Goal: Information Seeking & Learning: Learn about a topic

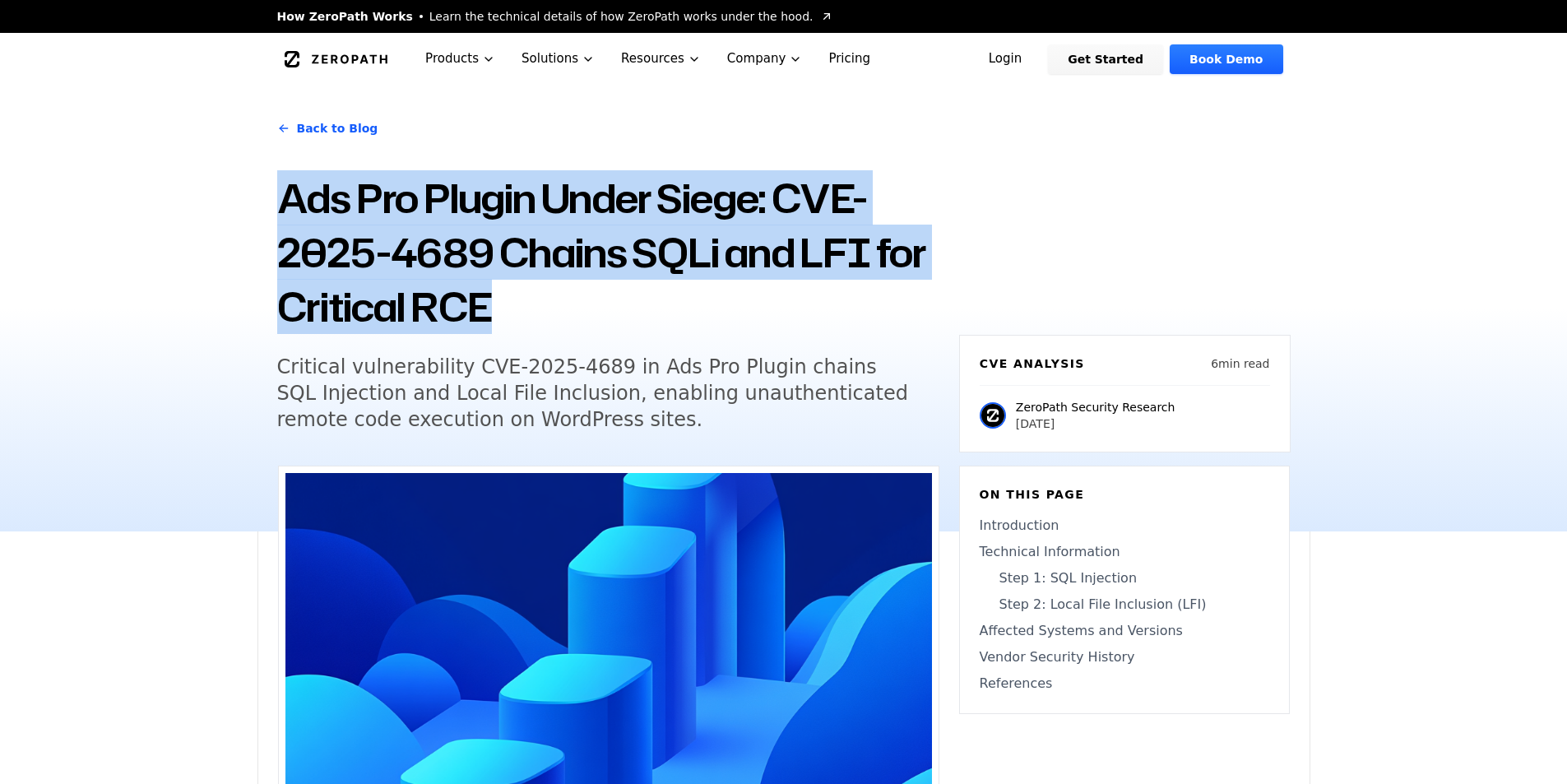
drag, startPoint x: 279, startPoint y: 201, endPoint x: 526, endPoint y: 304, distance: 267.6
click at [526, 304] on div "Back to Blog Ads Pro Plugin Under Siege: CVE-2025-4689 Chains SQLi and LFI for …" at bounding box center [784, 308] width 1053 height 445
copy h1 "Ads Pro Plugin Under Siege: CVE-2025-4689 Chains SQLi and LFI for Critical RCE"
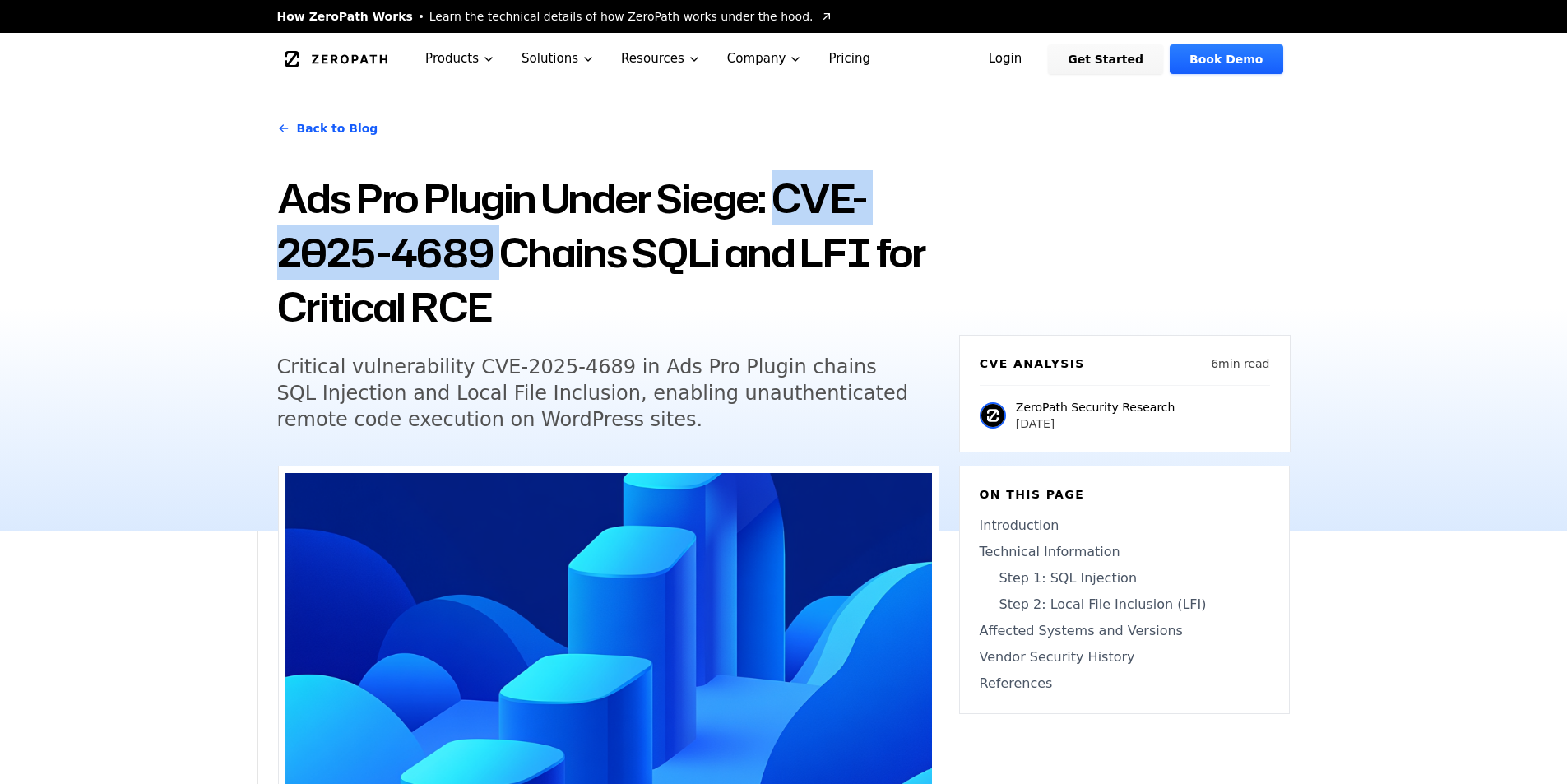
drag, startPoint x: 783, startPoint y: 195, endPoint x: 494, endPoint y: 246, distance: 293.5
click at [494, 246] on h1 "Ads Pro Plugin Under Siege: CVE-2025-4689 Chains SQLi and LFI for Critical RCE" at bounding box center [609, 252] width 662 height 163
copy h1 "CVE-2025-4689"
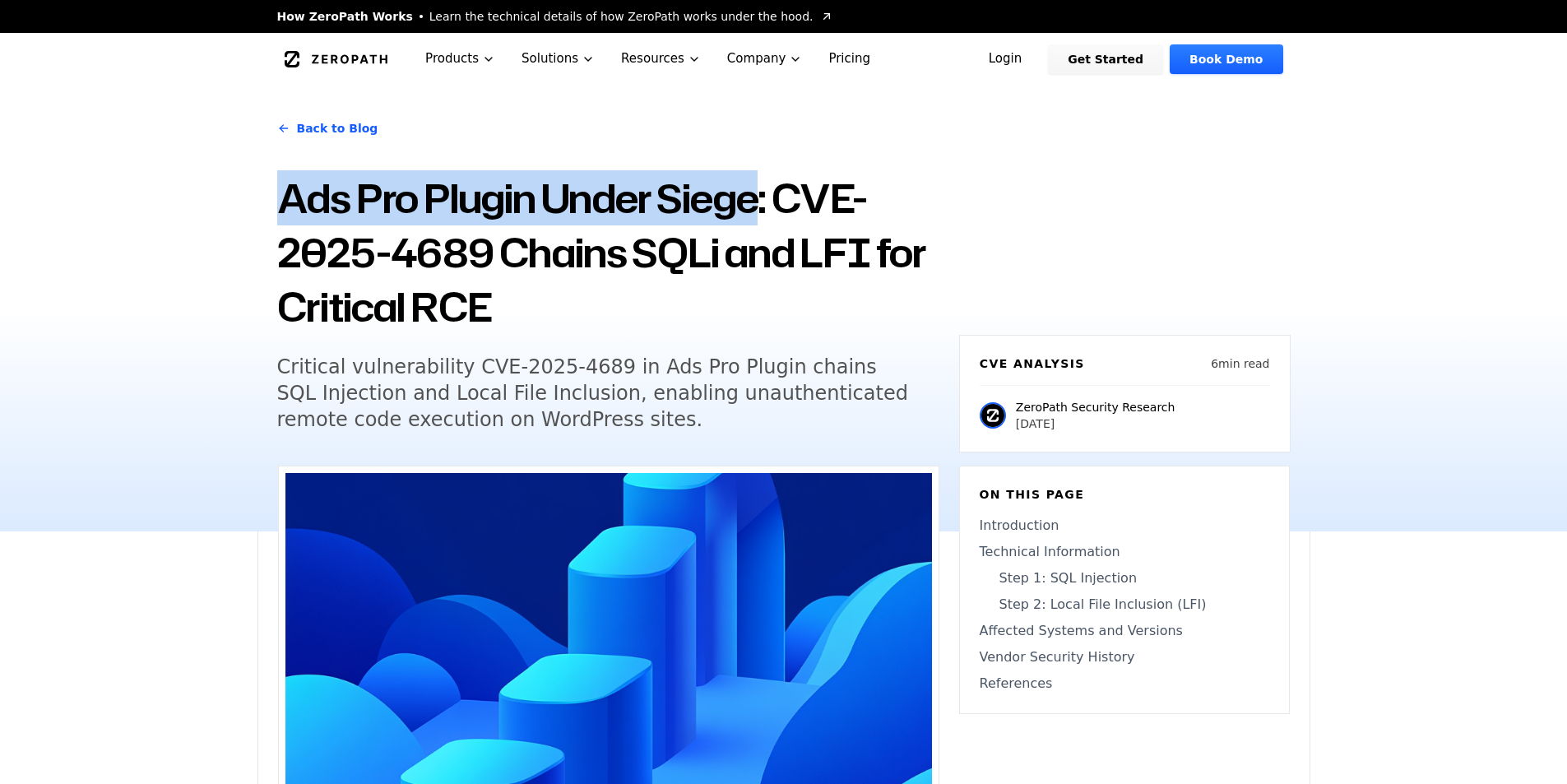
drag, startPoint x: 366, startPoint y: 205, endPoint x: 762, endPoint y: 190, distance: 396.3
click at [762, 190] on div "Back to Blog Ads Pro Plugin Under Siege: CVE-2025-4689 Chains SQLi and LFI for …" at bounding box center [784, 308] width 1053 height 445
copy h1 "Ads Pro Plugin Under Siege"
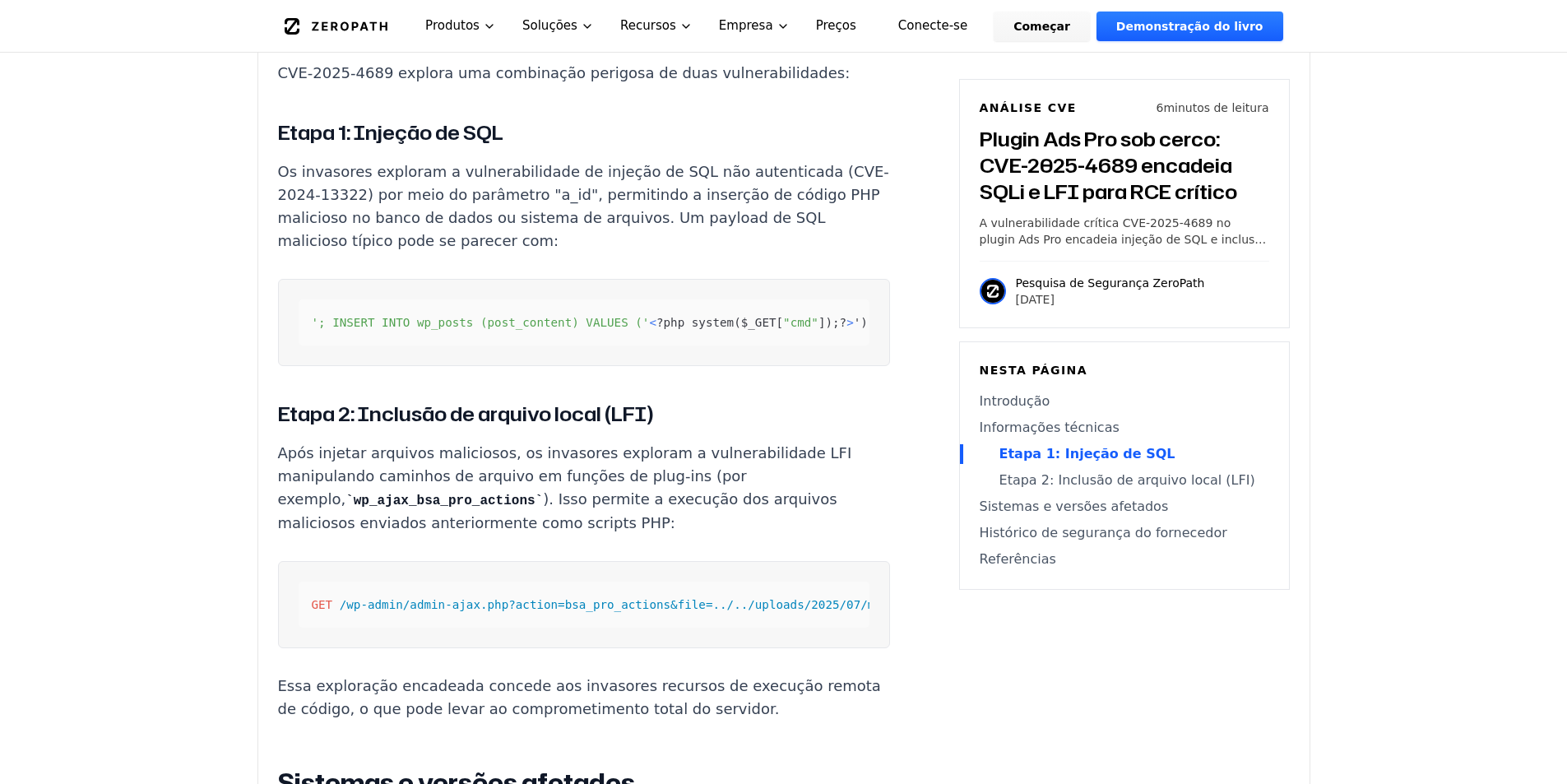
scroll to position [1437, 0]
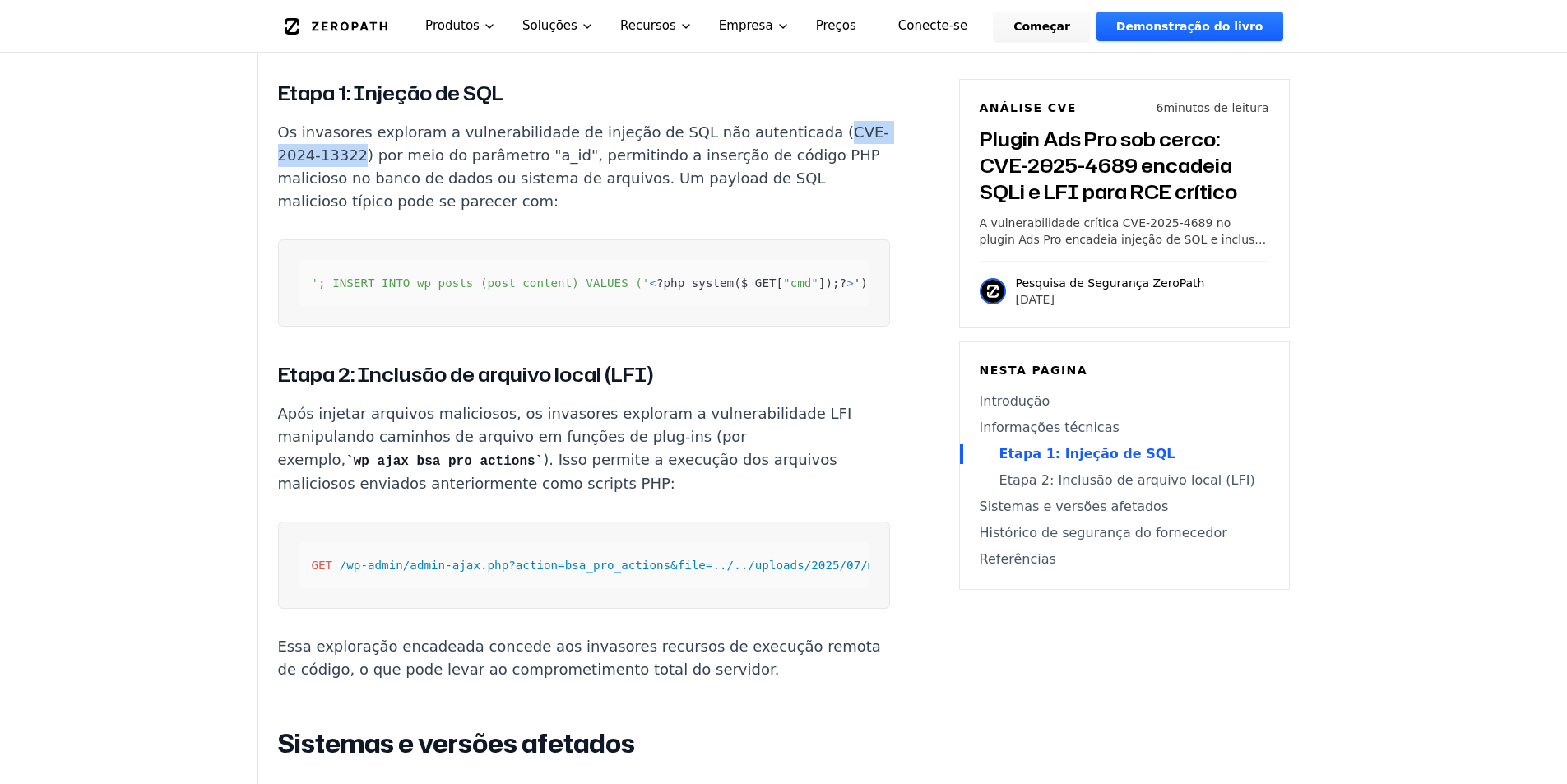
drag, startPoint x: 391, startPoint y: 128, endPoint x: 285, endPoint y: 123, distance: 106.1
click at [285, 123] on font "Os invasores exploram a vulnerabilidade de injeção de SQL não autenticada (CVE-…" at bounding box center [583, 166] width 612 height 86
copy font "CVE-2024-13322"
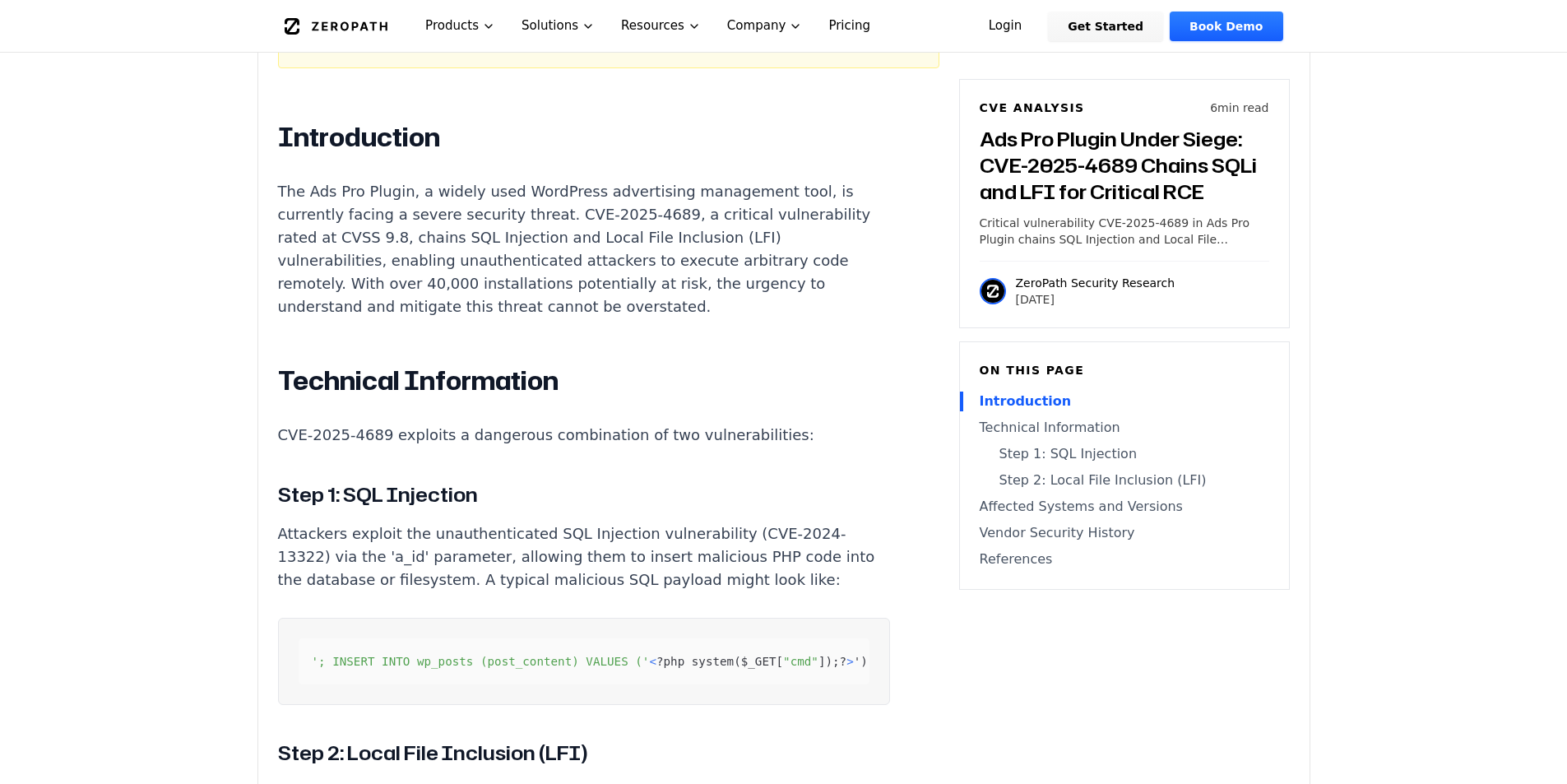
scroll to position [1151, 0]
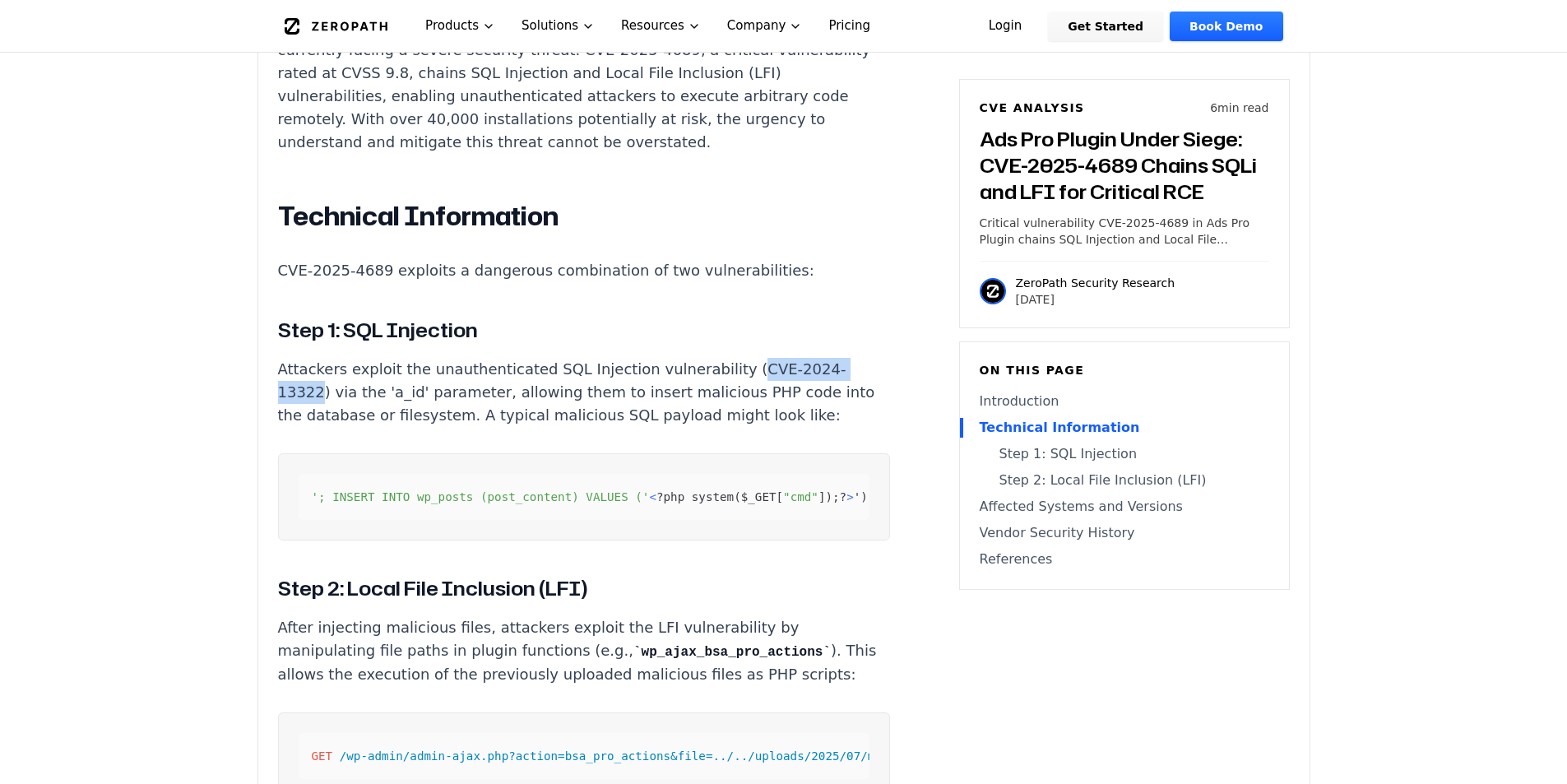
drag, startPoint x: 705, startPoint y: 351, endPoint x: 317, endPoint y: 370, distance: 388.5
click at [317, 370] on p "Attackers exploit the unauthenticated SQL Injection vulnerability (CVE-2024-133…" at bounding box center [583, 392] width 612 height 69
copy p "CVE-2024-13322"
click at [857, 399] on article "Introduction The Ads Pro Plugin, a widely used WordPress advertising management…" at bounding box center [608, 728] width 661 height 1543
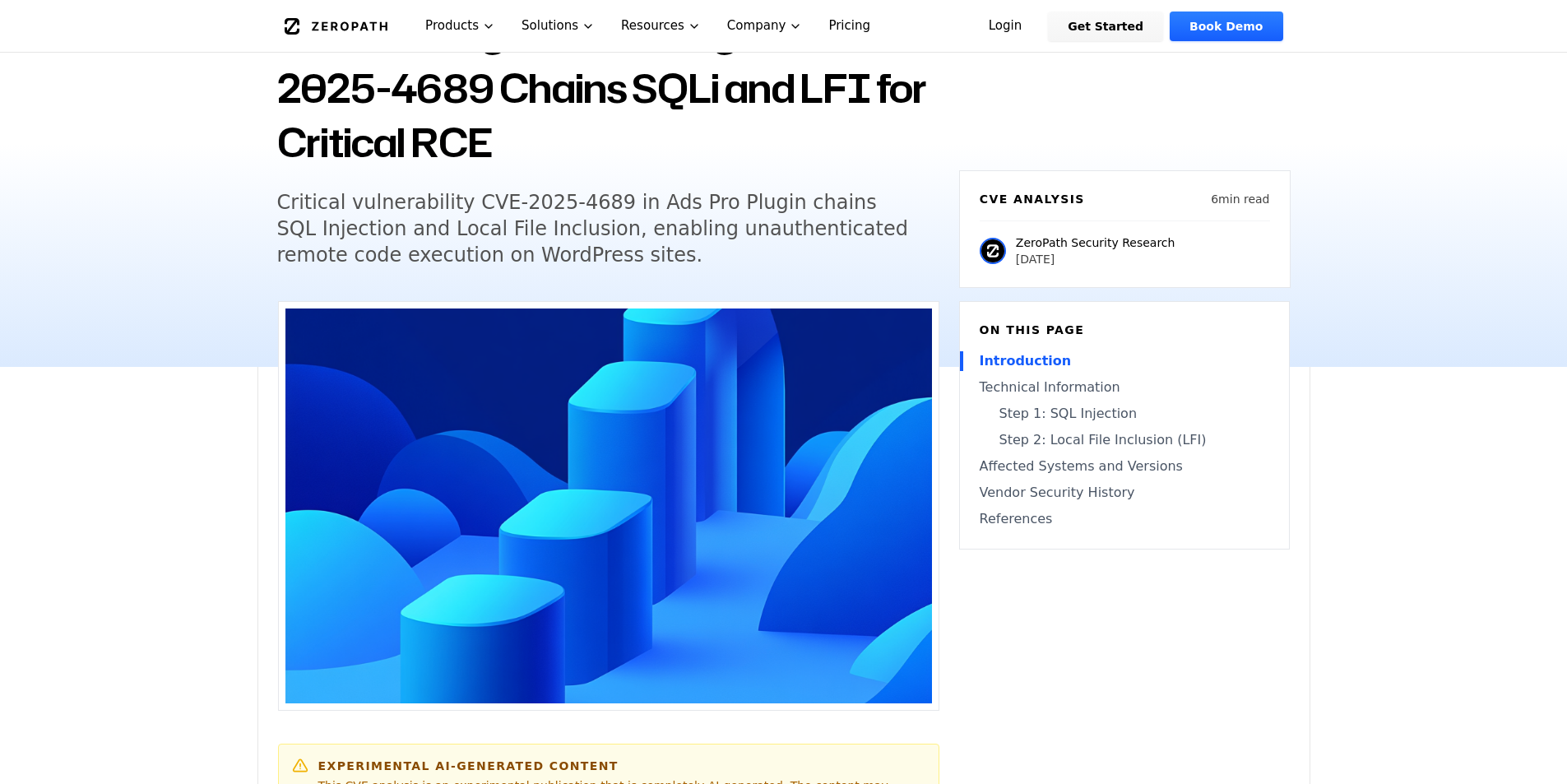
scroll to position [0, 0]
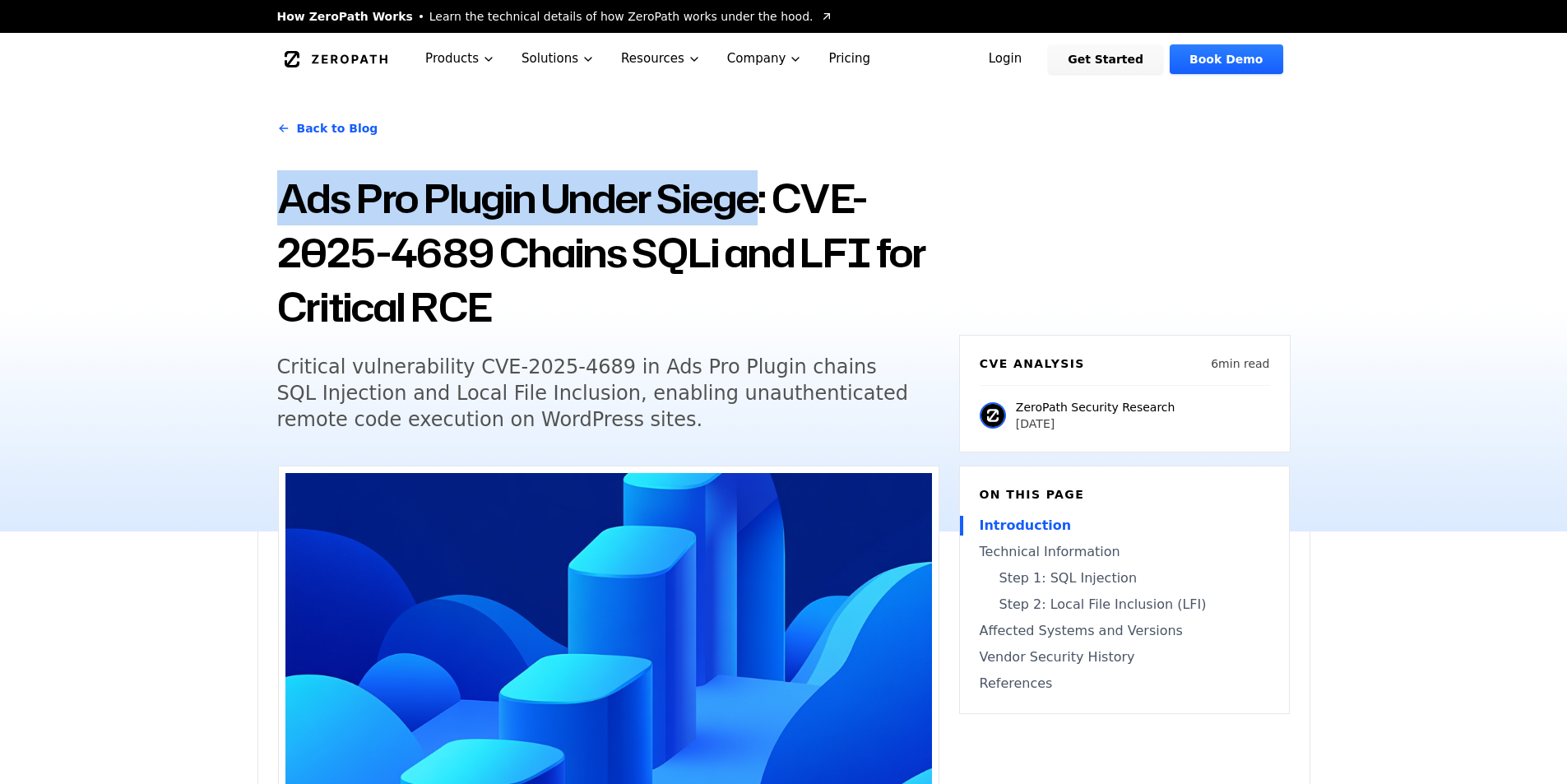
drag, startPoint x: 274, startPoint y: 203, endPoint x: 763, endPoint y: 212, distance: 489.1
click at [763, 212] on div "Back to Blog Ads Pro Plugin Under Siege: CVE-2025-4689 Chains SQLi and LFI for …" at bounding box center [784, 308] width 1053 height 445
copy h1 "Ads Pro Plugin Under Siege"
